Goal: Book appointment/travel/reservation

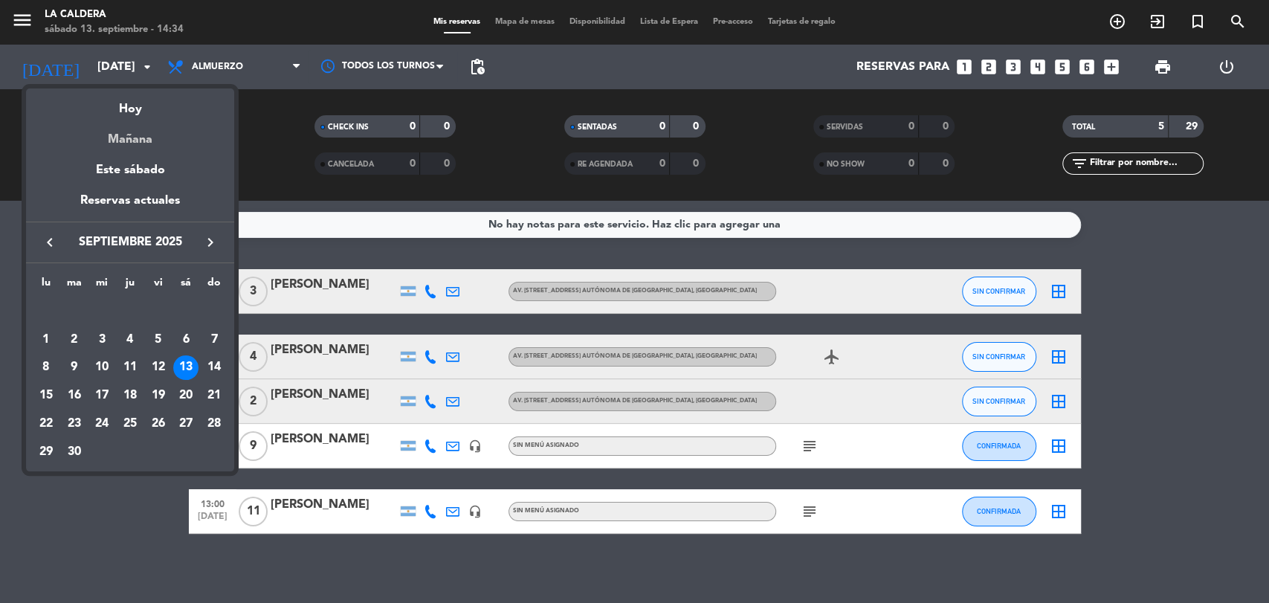
click at [133, 146] on div "Mañana" at bounding box center [130, 134] width 208 height 30
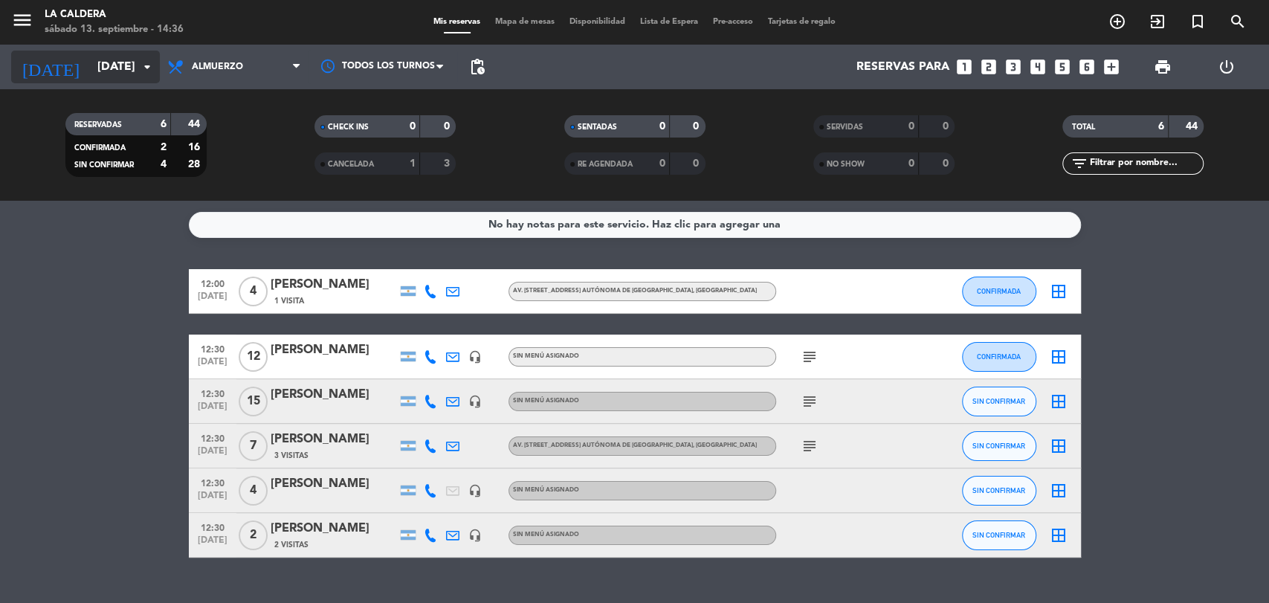
click at [113, 55] on input "[DATE]" at bounding box center [168, 67] width 157 height 29
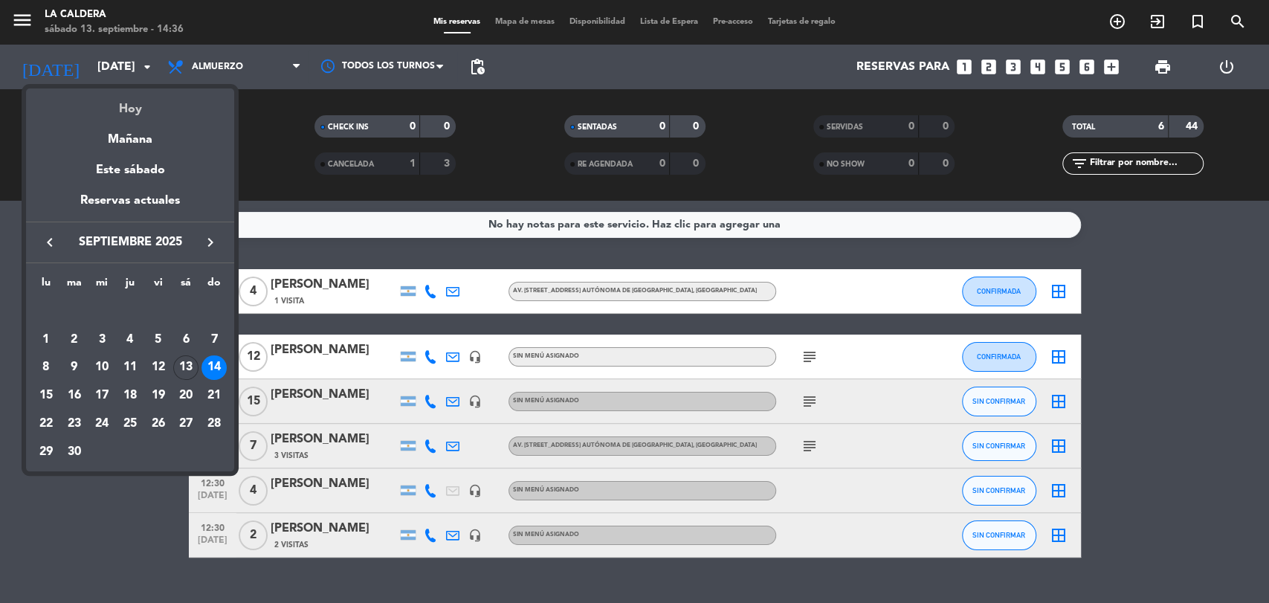
click at [140, 117] on div "Hoy" at bounding box center [130, 103] width 208 height 30
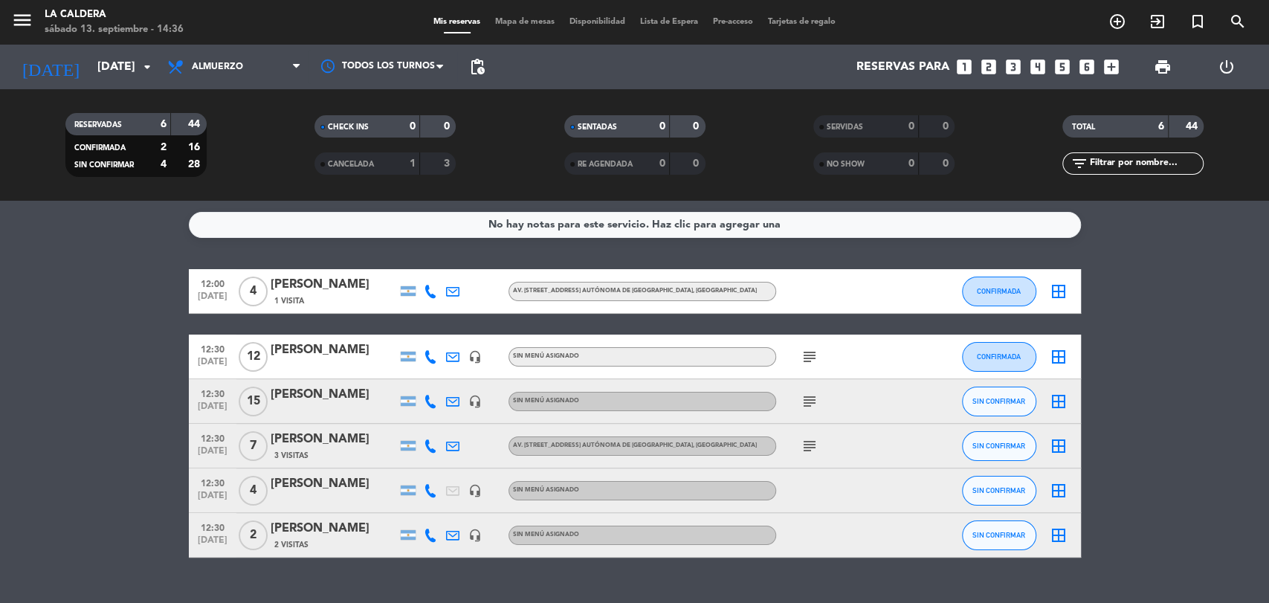
type input "[DATE]"
click at [220, 62] on span "Almuerzo" at bounding box center [217, 67] width 51 height 10
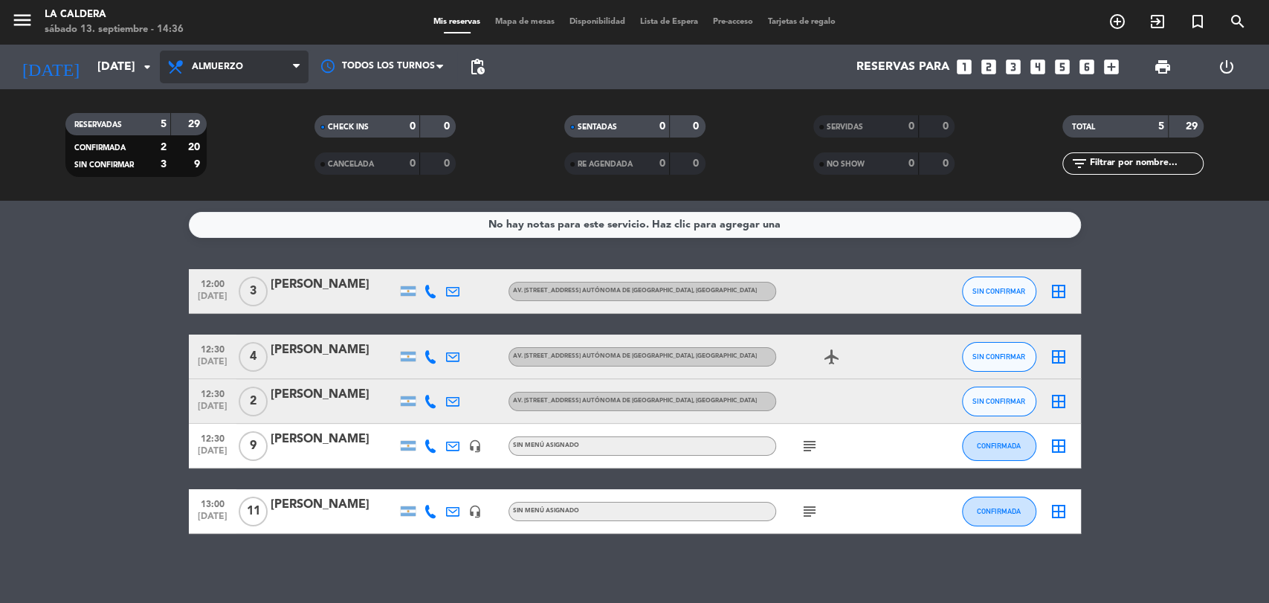
click at [226, 69] on span "Almuerzo" at bounding box center [217, 67] width 51 height 10
click at [223, 181] on div "menu La Caldera [DATE] 13. septiembre - 14:36 Mis reservas Mapa de mesas Dispon…" at bounding box center [634, 100] width 1269 height 201
drag, startPoint x: 227, startPoint y: 77, endPoint x: 224, endPoint y: 158, distance: 81.0
click at [226, 76] on span "Almuerzo" at bounding box center [234, 67] width 149 height 33
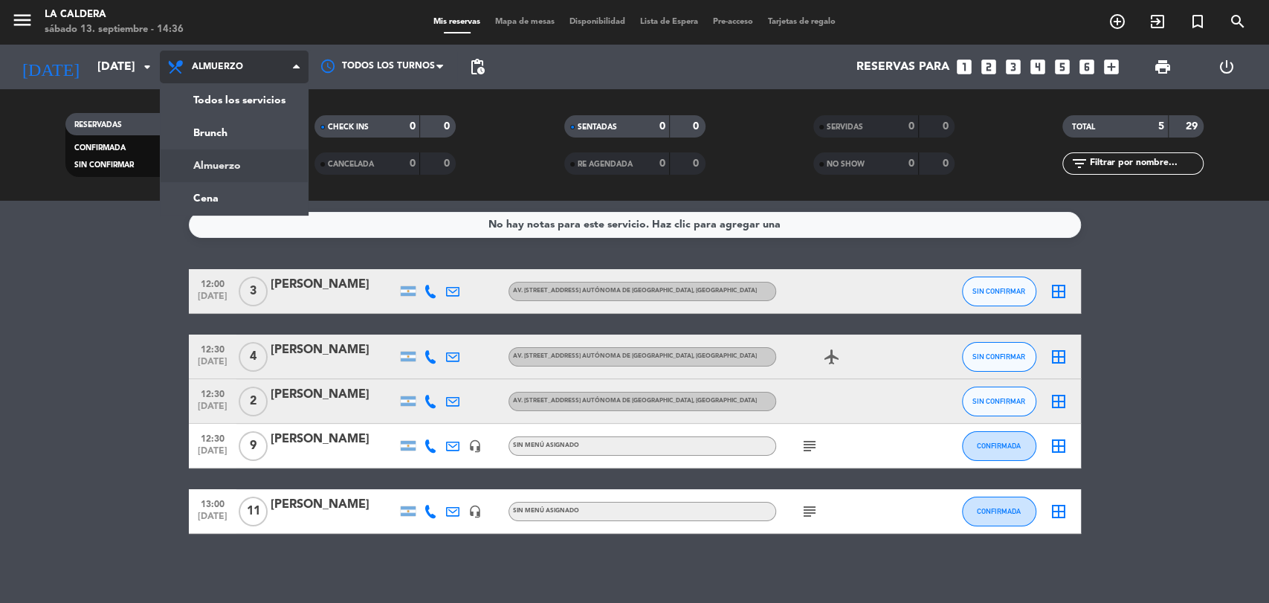
click at [216, 186] on div "menu La Caldera [DATE] 13. septiembre - 14:36 Mis reservas Mapa de mesas Dispon…" at bounding box center [634, 100] width 1269 height 201
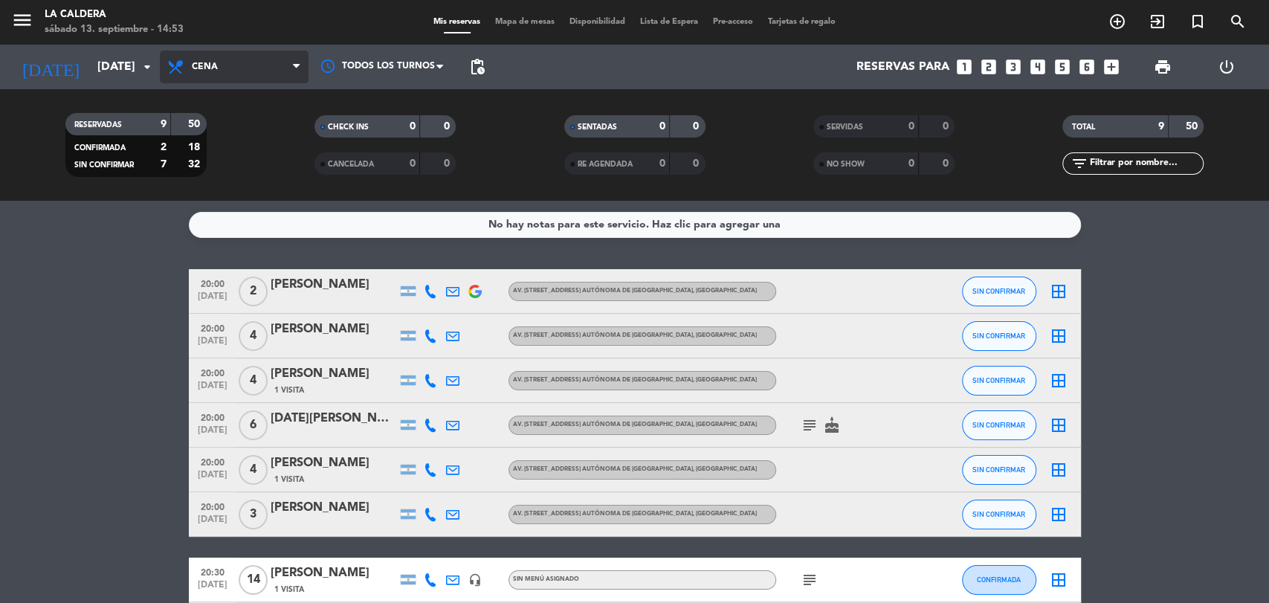
click at [181, 56] on span "Cena" at bounding box center [234, 67] width 149 height 33
click at [236, 123] on div "menu La Caldera [DATE] 13. septiembre - 14:53 Mis reservas Mapa de mesas Dispon…" at bounding box center [634, 100] width 1269 height 201
